Goal: Task Accomplishment & Management: Use online tool/utility

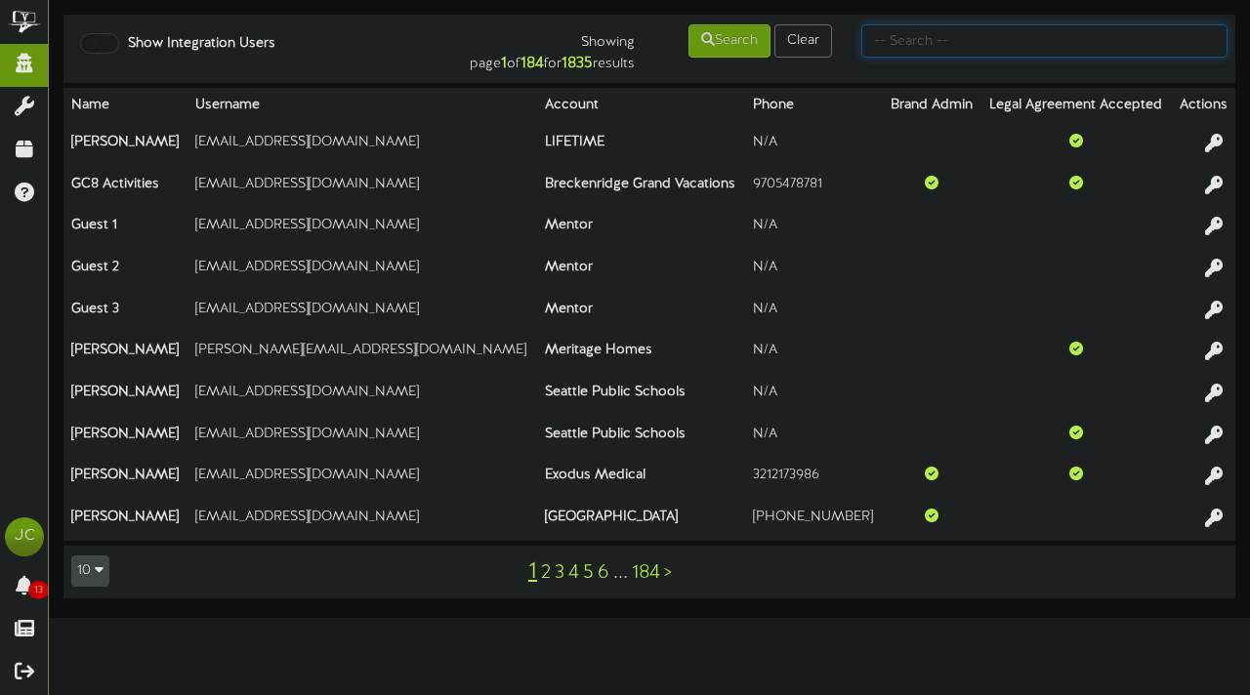
click at [1052, 38] on input "text" at bounding box center [1044, 40] width 366 height 33
type input "exton"
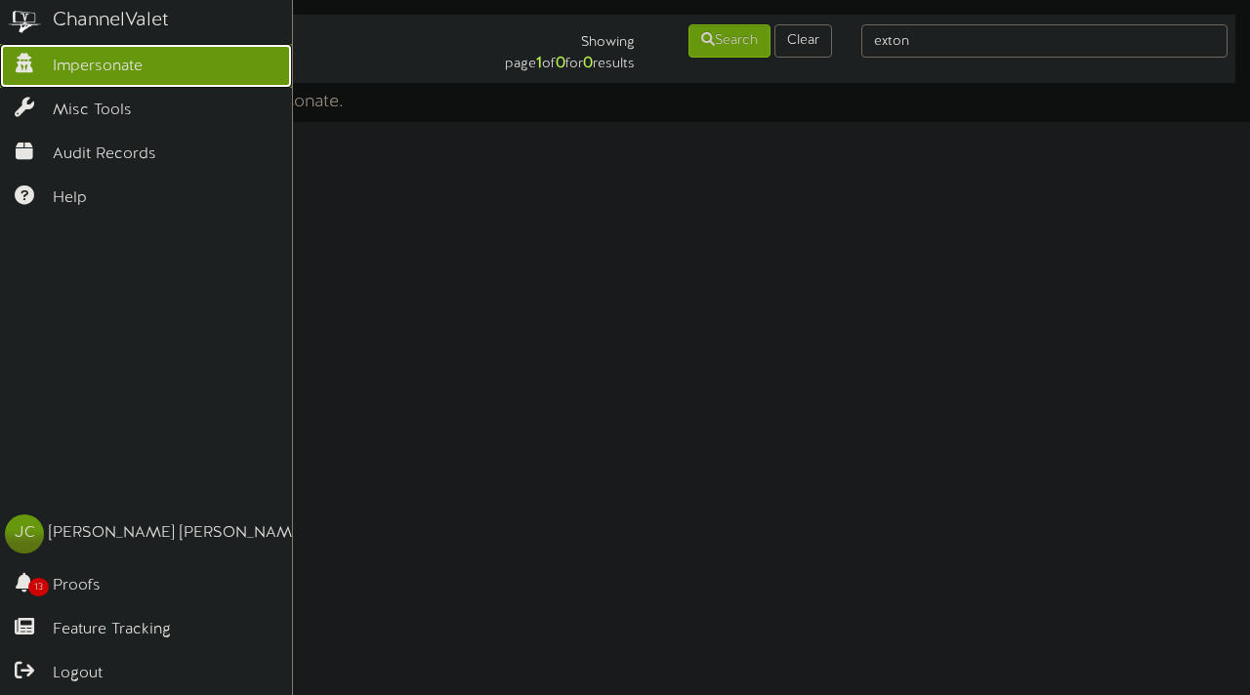
click at [111, 63] on span "Impersonate" at bounding box center [98, 67] width 90 height 22
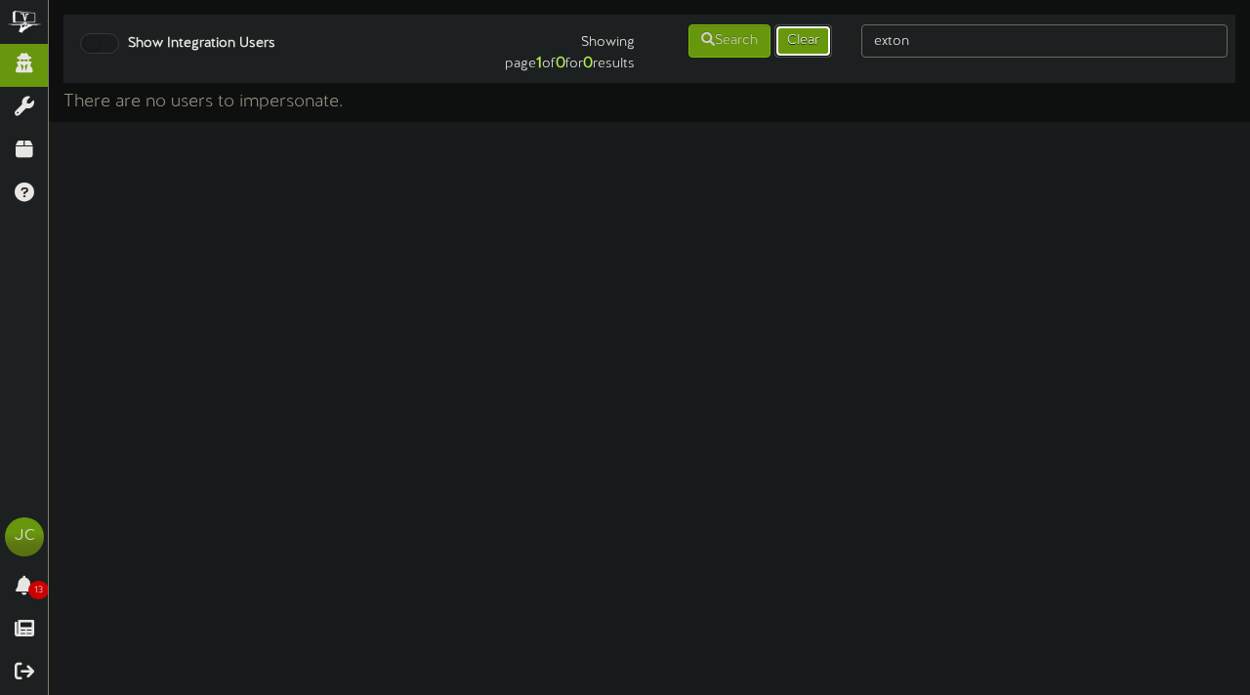
click at [811, 50] on button "Clear" at bounding box center [804, 40] width 58 height 33
click at [723, 43] on button "Search" at bounding box center [730, 40] width 82 height 33
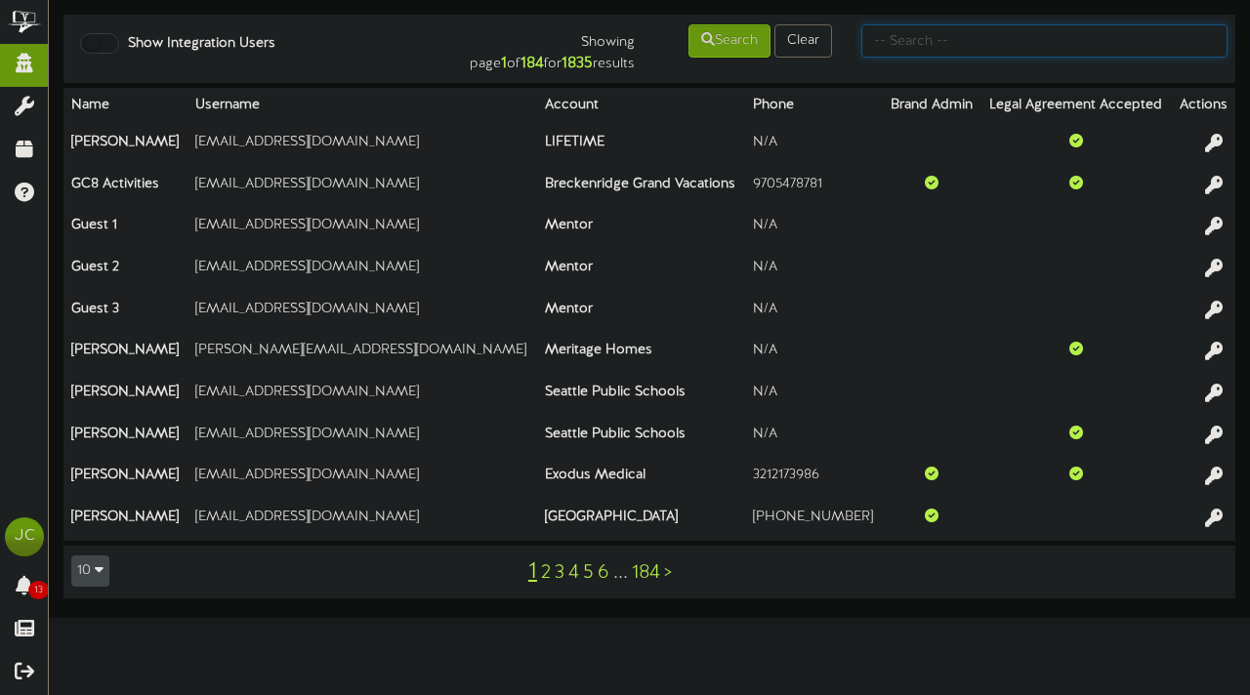
click at [948, 36] on input "text" at bounding box center [1044, 40] width 366 height 33
type input "Picklr"
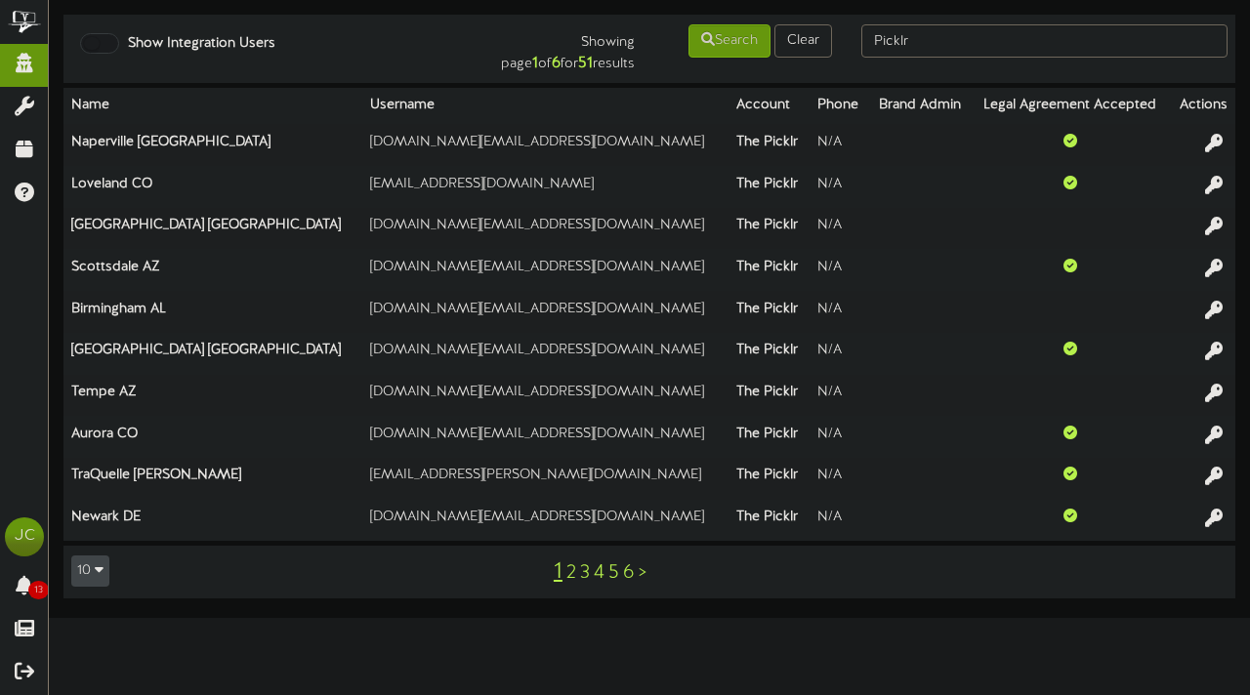
click at [574, 570] on link "2" at bounding box center [571, 573] width 10 height 21
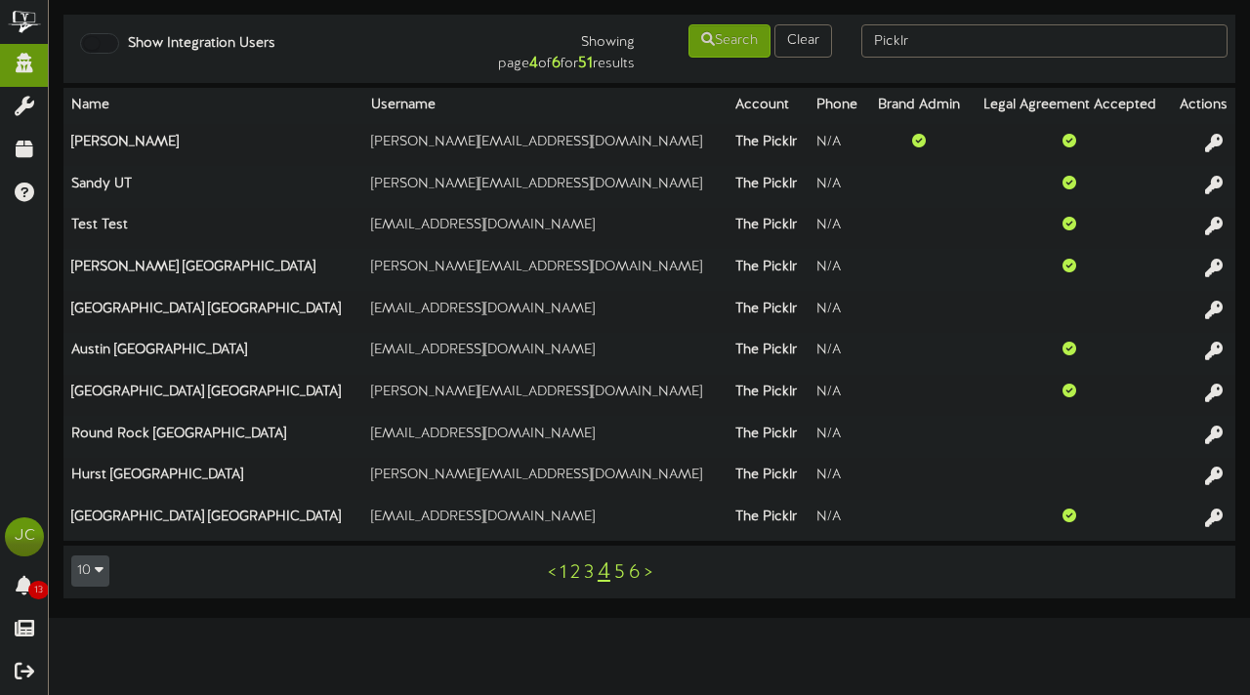
click at [618, 578] on link "5" at bounding box center [619, 573] width 11 height 21
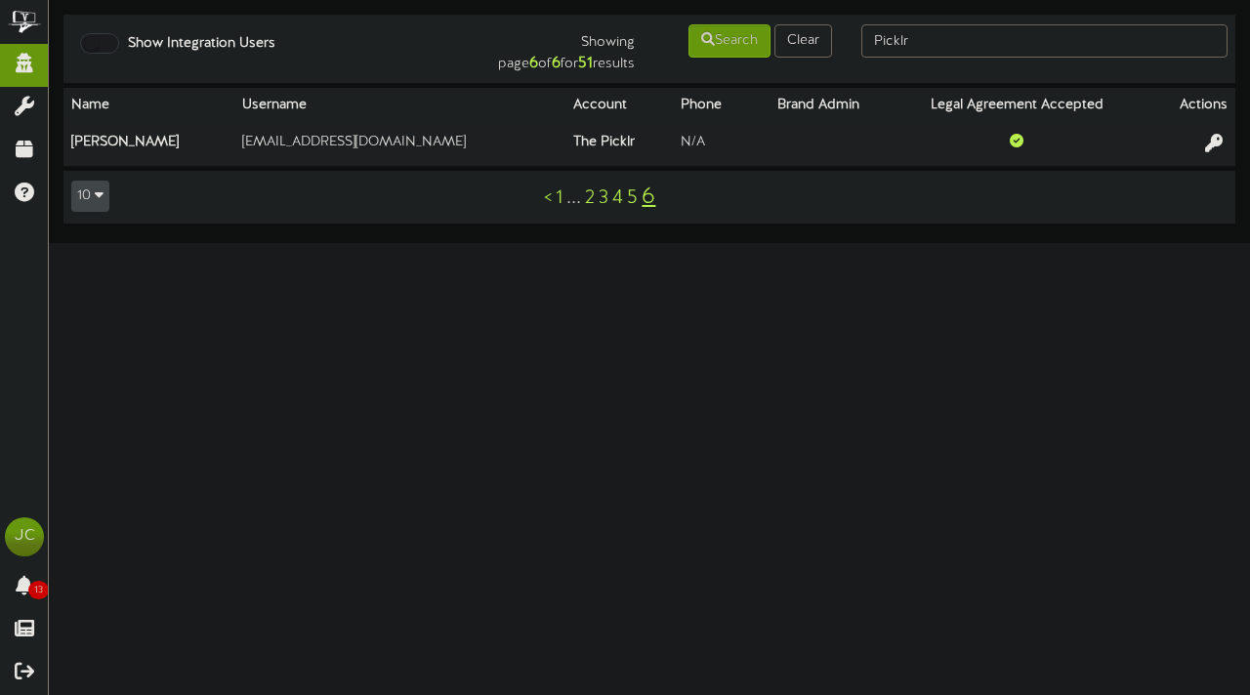
click at [560, 207] on link "1" at bounding box center [559, 198] width 7 height 21
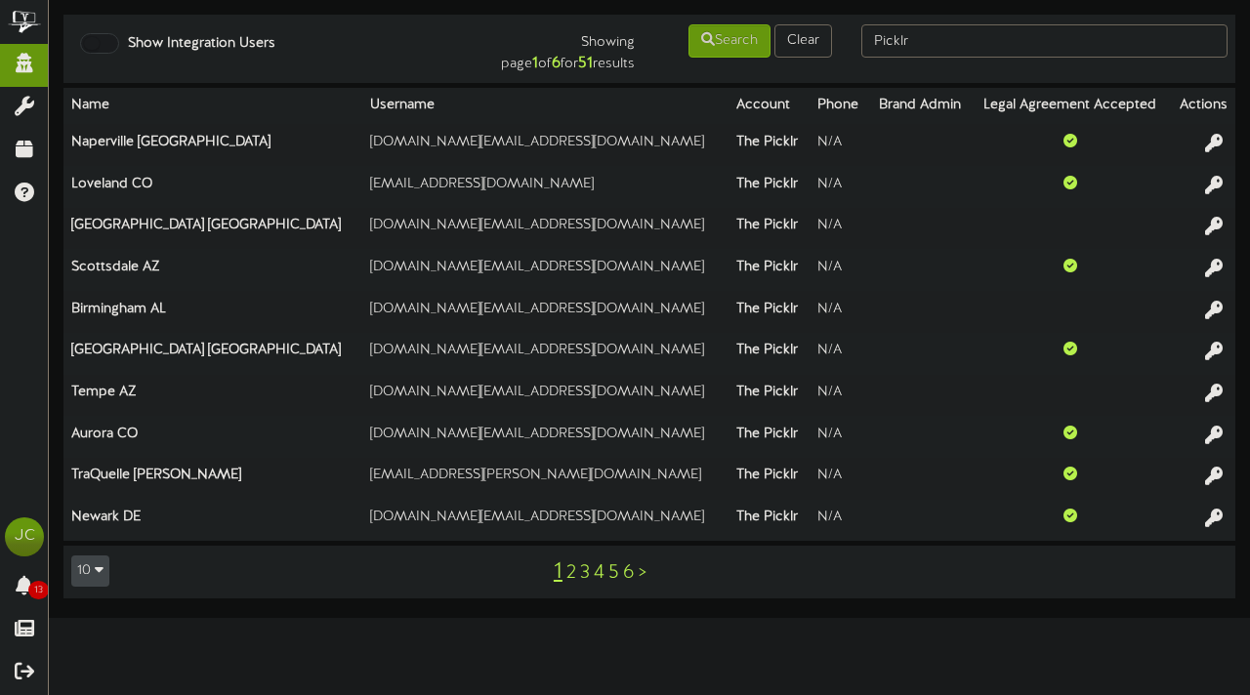
click at [570, 575] on link "2" at bounding box center [571, 573] width 10 height 21
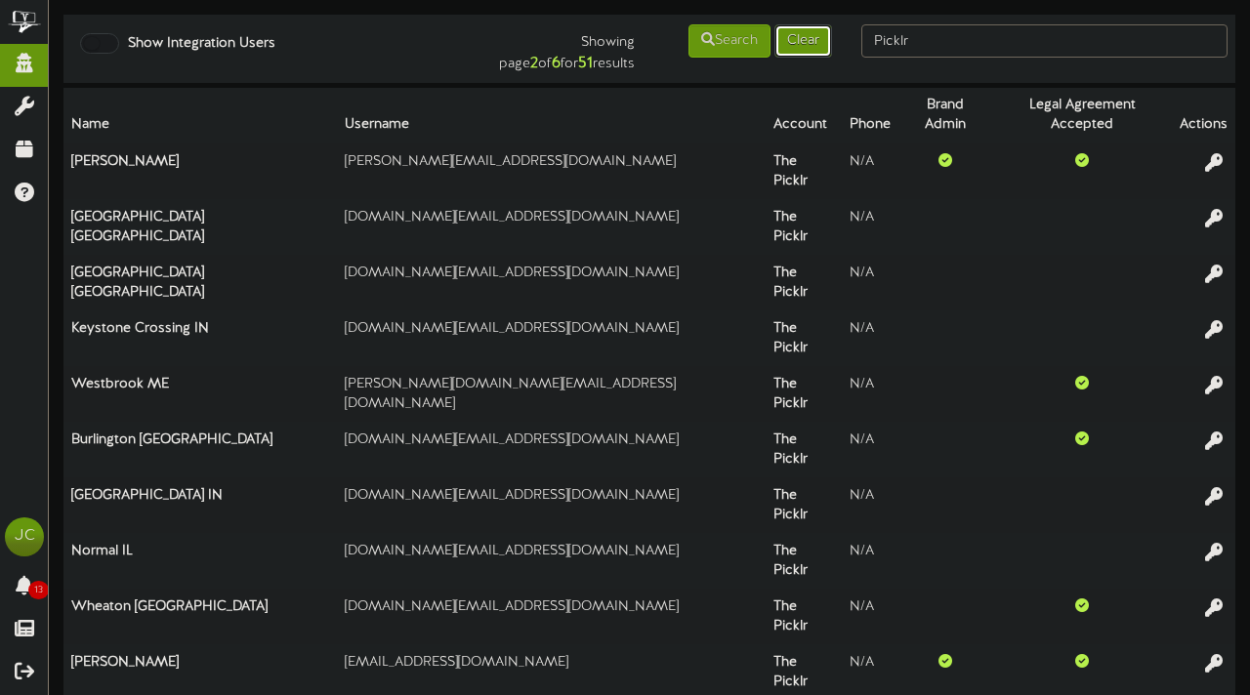
click at [805, 34] on button "Clear" at bounding box center [804, 40] width 58 height 33
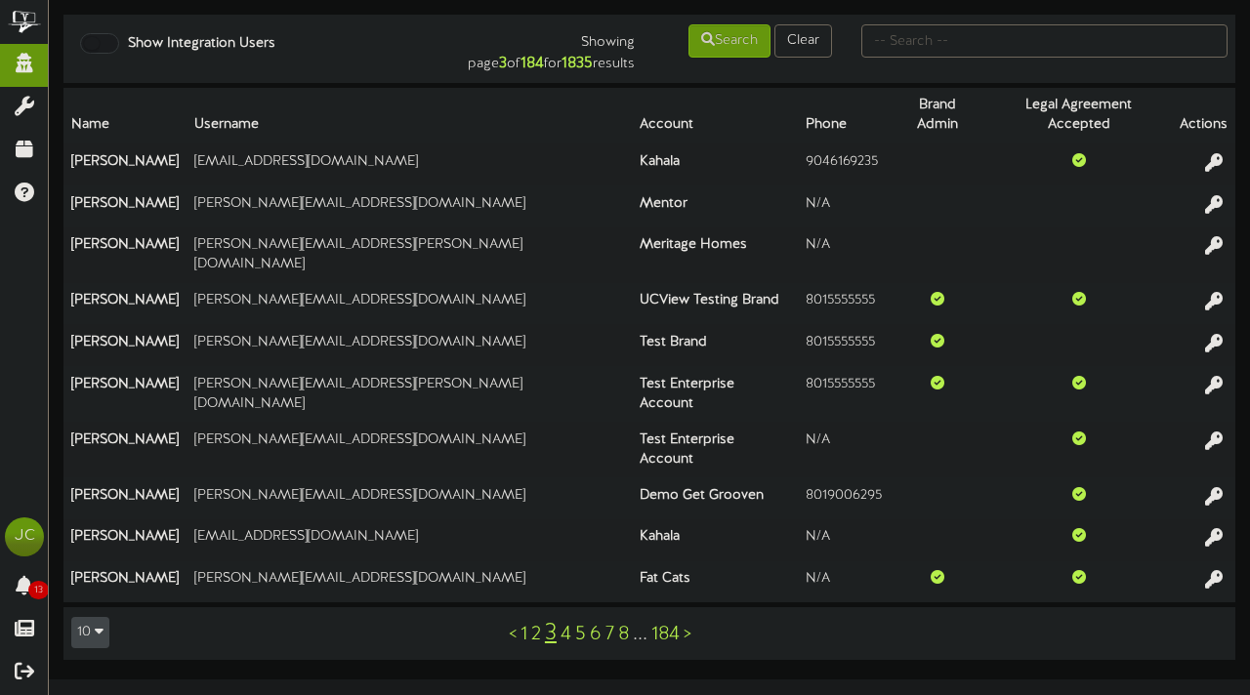
click at [566, 624] on link "4" at bounding box center [566, 634] width 11 height 21
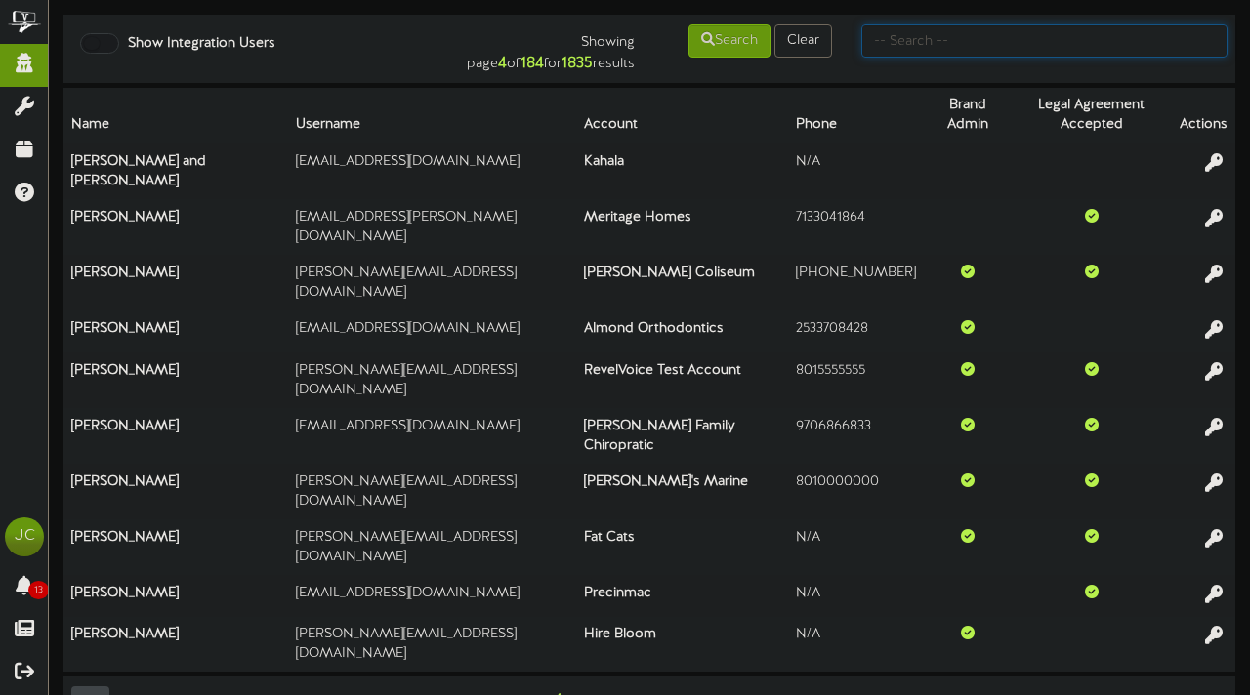
click at [939, 40] on input "text" at bounding box center [1044, 40] width 366 height 33
type input "James"
